Goal: Transaction & Acquisition: Purchase product/service

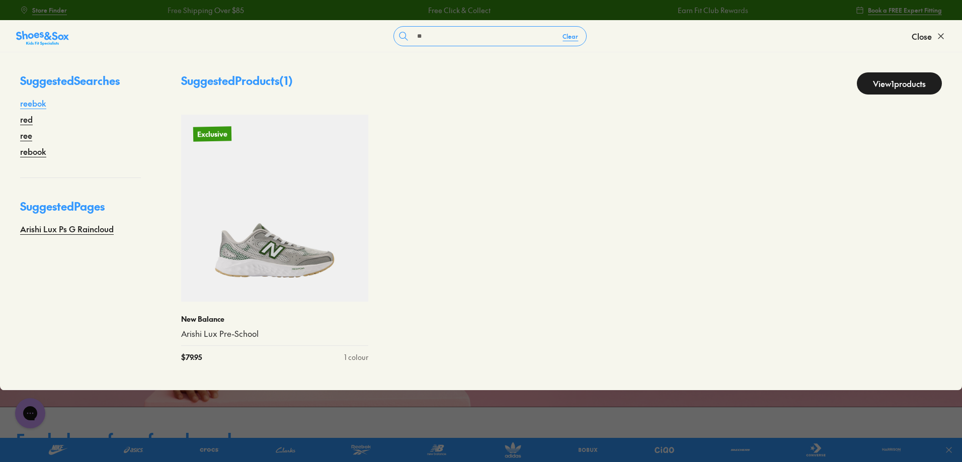
type input "**"
click at [23, 104] on link "reebok" at bounding box center [33, 103] width 26 height 12
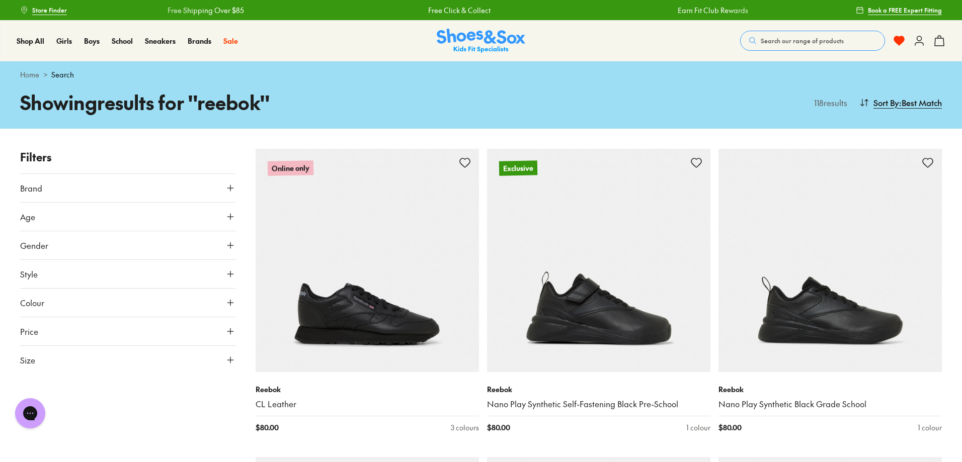
click at [131, 307] on button "Colour" at bounding box center [127, 303] width 215 height 28
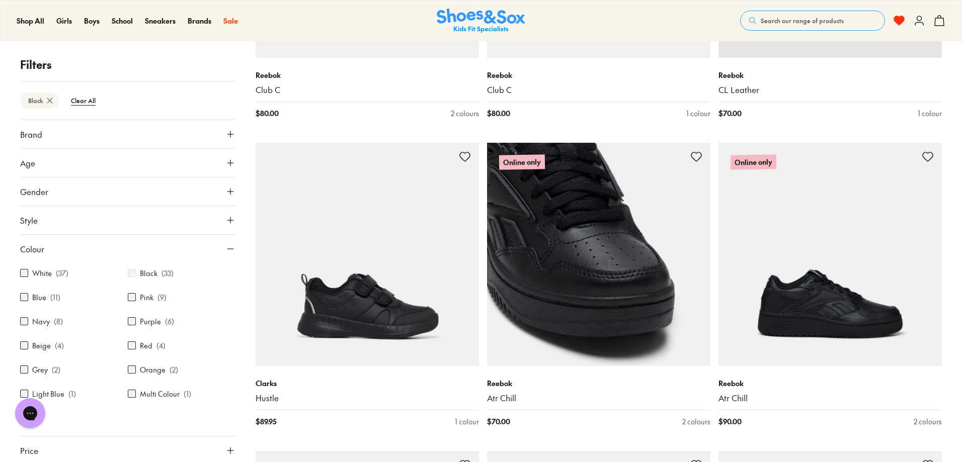
scroll to position [1258, 0]
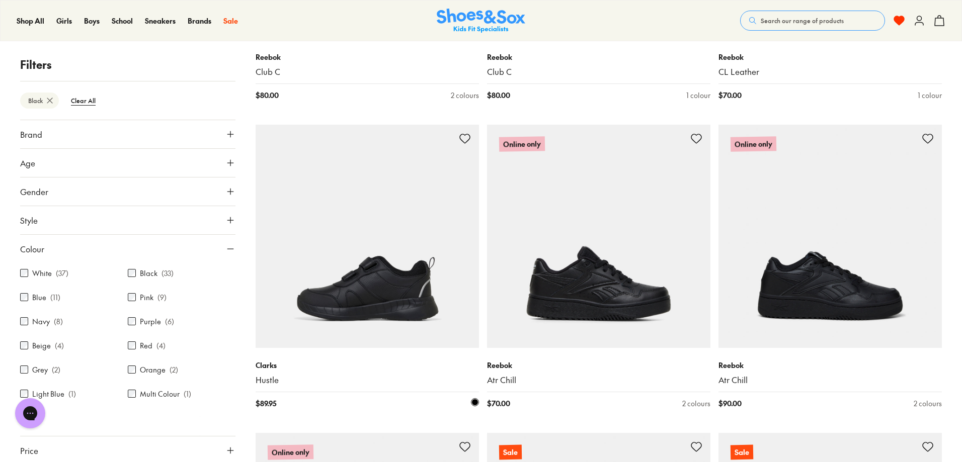
click at [418, 274] on img at bounding box center [367, 236] width 223 height 223
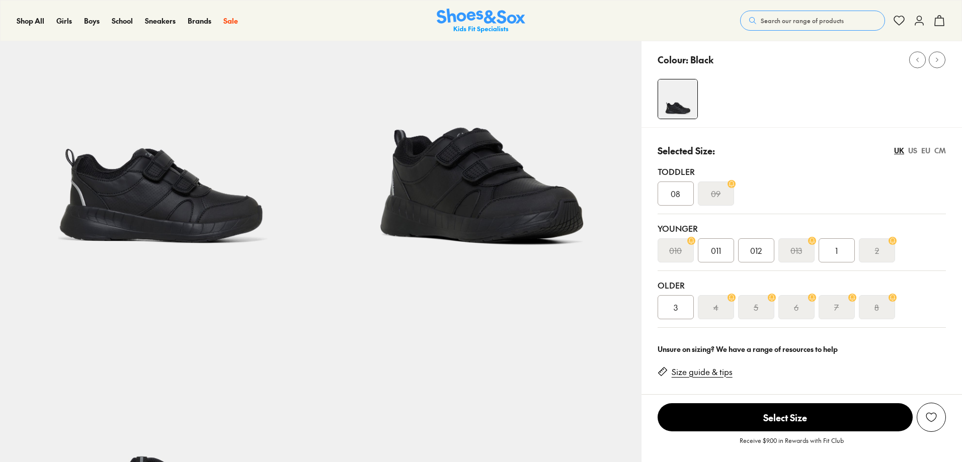
select select "*"
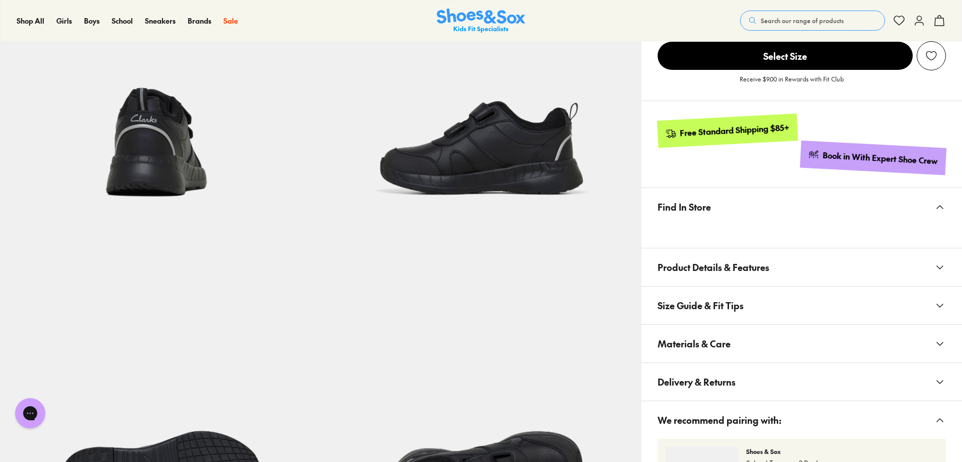
scroll to position [453, 0]
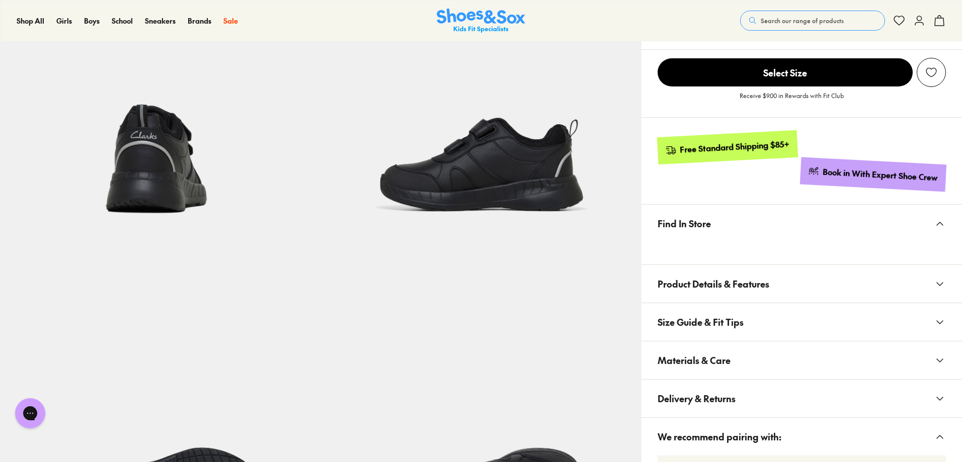
click at [942, 360] on use at bounding box center [940, 360] width 6 height 3
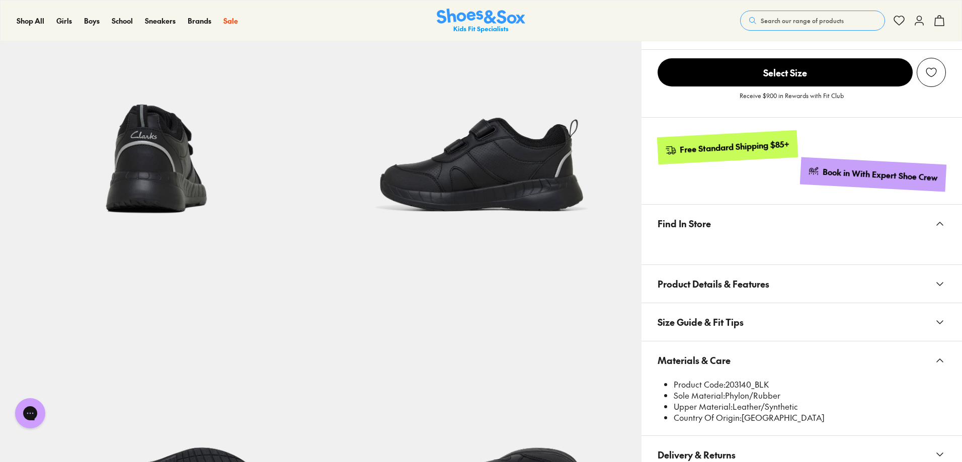
drag, startPoint x: 725, startPoint y: 385, endPoint x: 776, endPoint y: 379, distance: 51.7
click at [776, 379] on li "Product Code: 203140_BLK" at bounding box center [810, 384] width 272 height 11
copy li "203140_BLK"
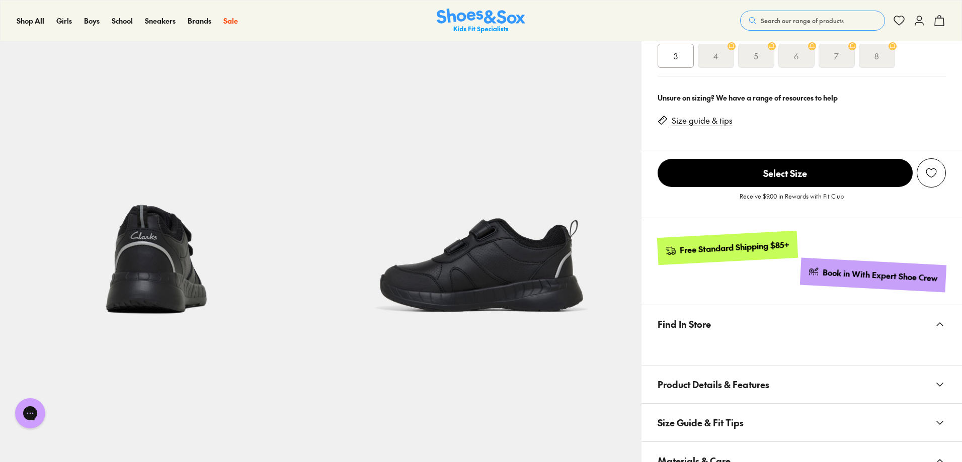
scroll to position [0, 0]
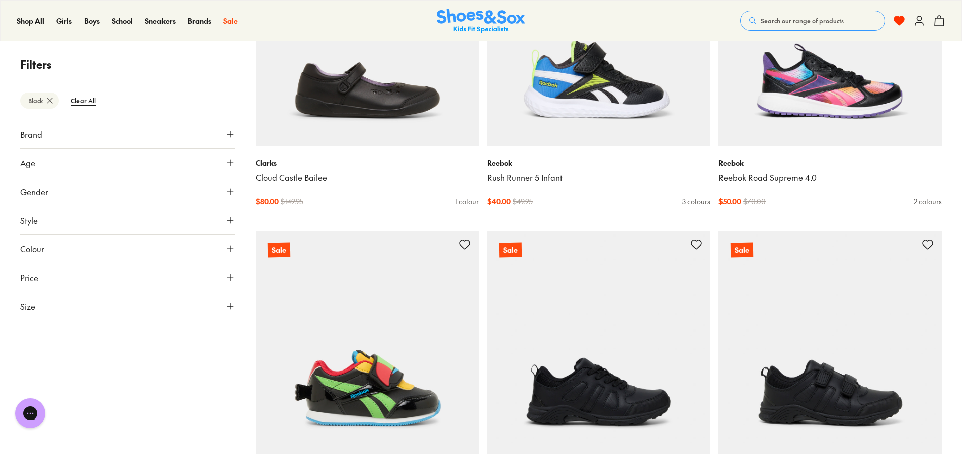
scroll to position [2794, 0]
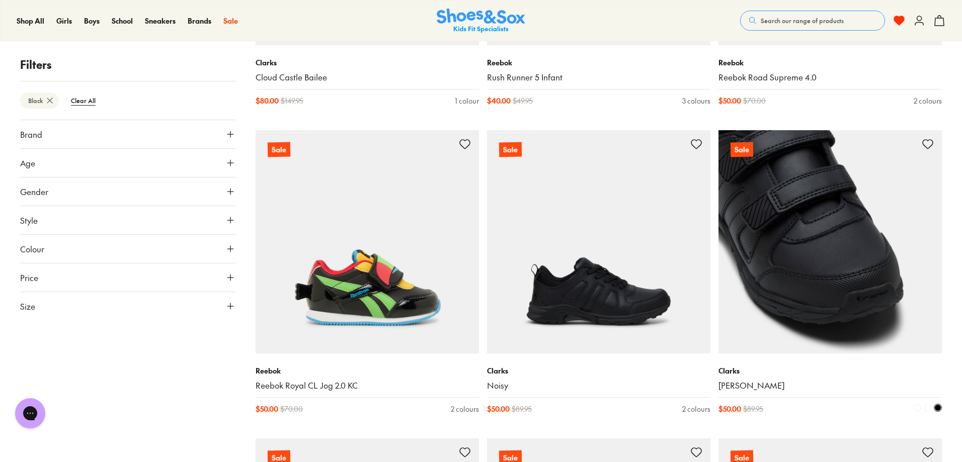
click at [881, 283] on img at bounding box center [829, 241] width 223 height 223
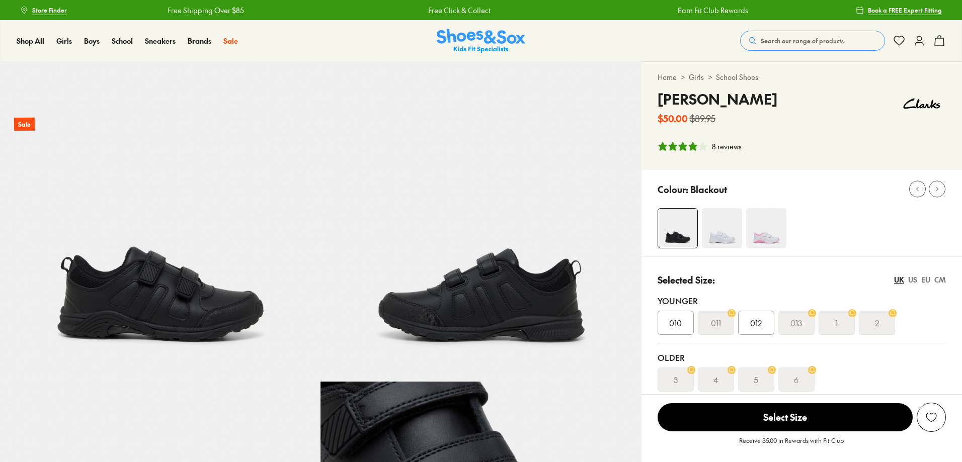
scroll to position [151, 0]
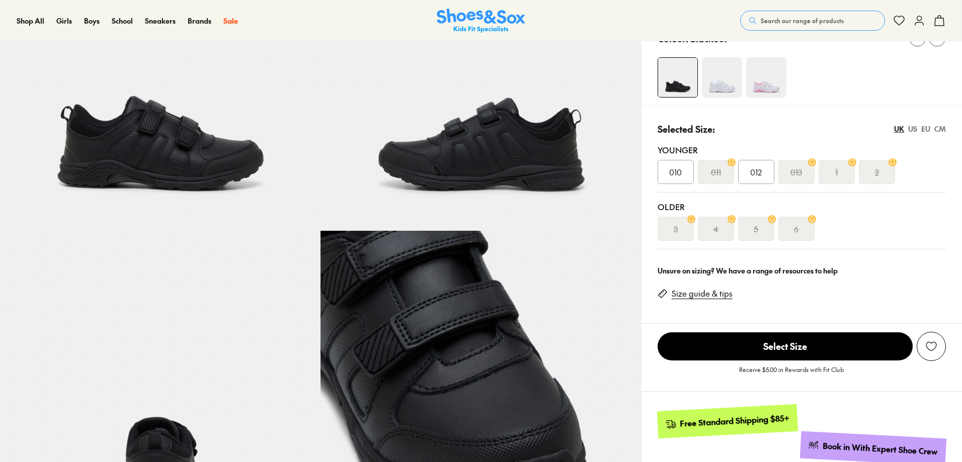
select select "*"
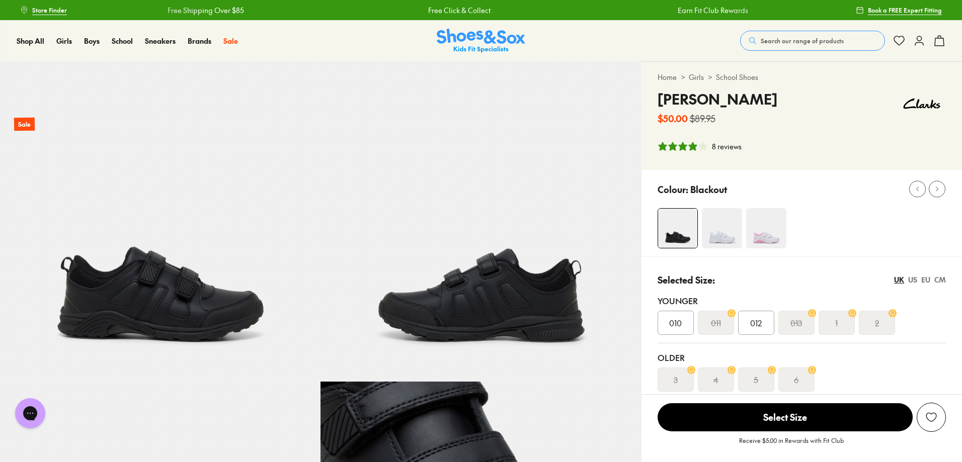
scroll to position [0, 0]
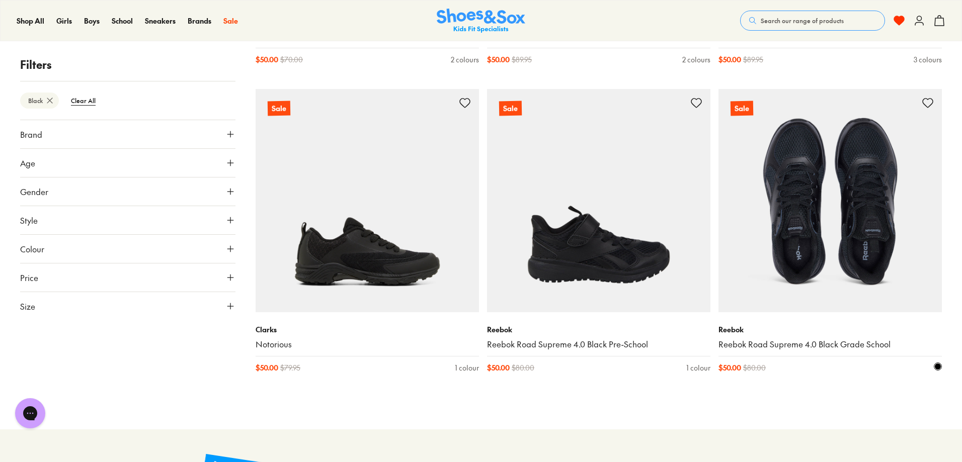
scroll to position [3140, 0]
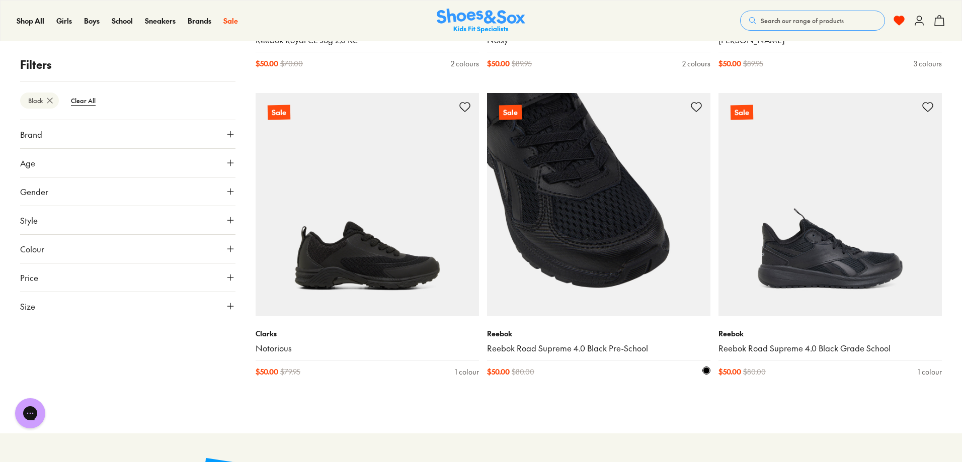
click at [557, 224] on img at bounding box center [598, 204] width 223 height 223
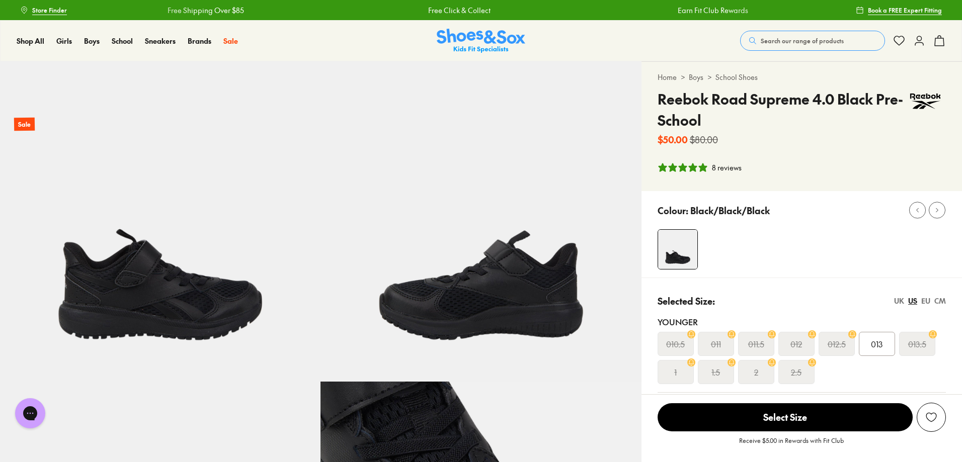
select select "*"
